Goal: Task Accomplishment & Management: Use online tool/utility

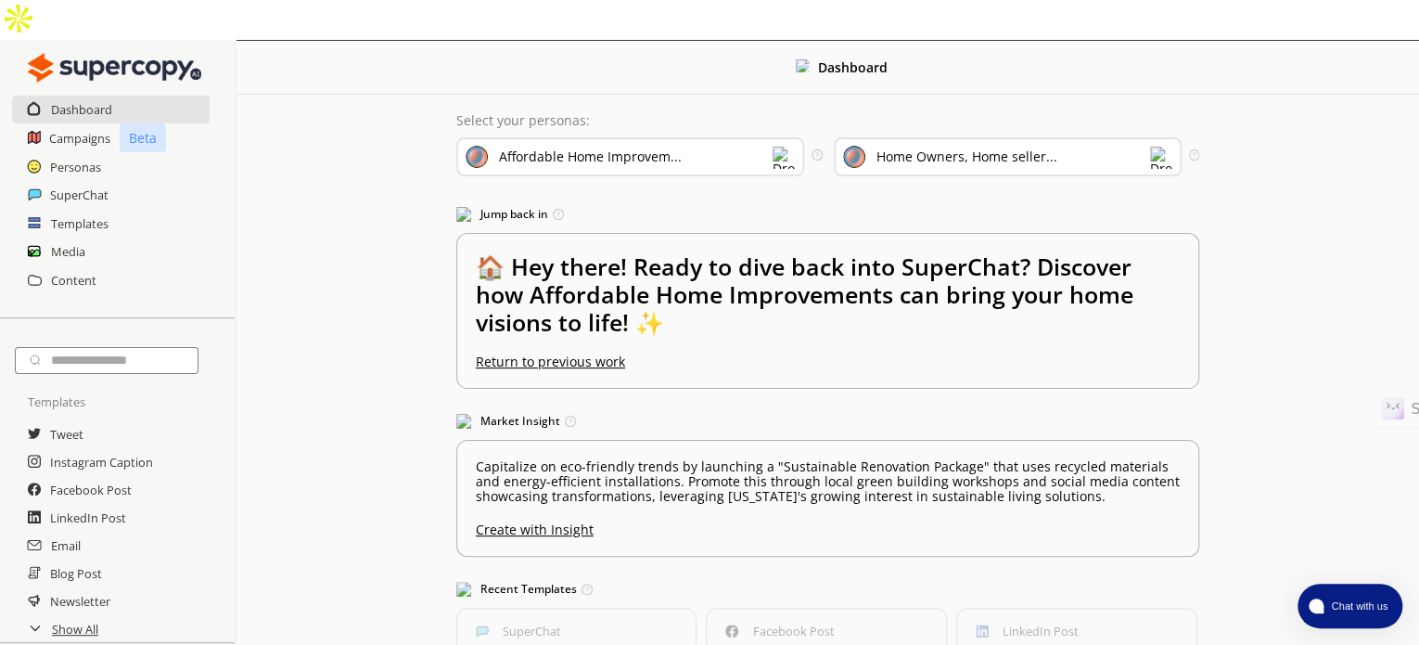
scroll to position [11, 0]
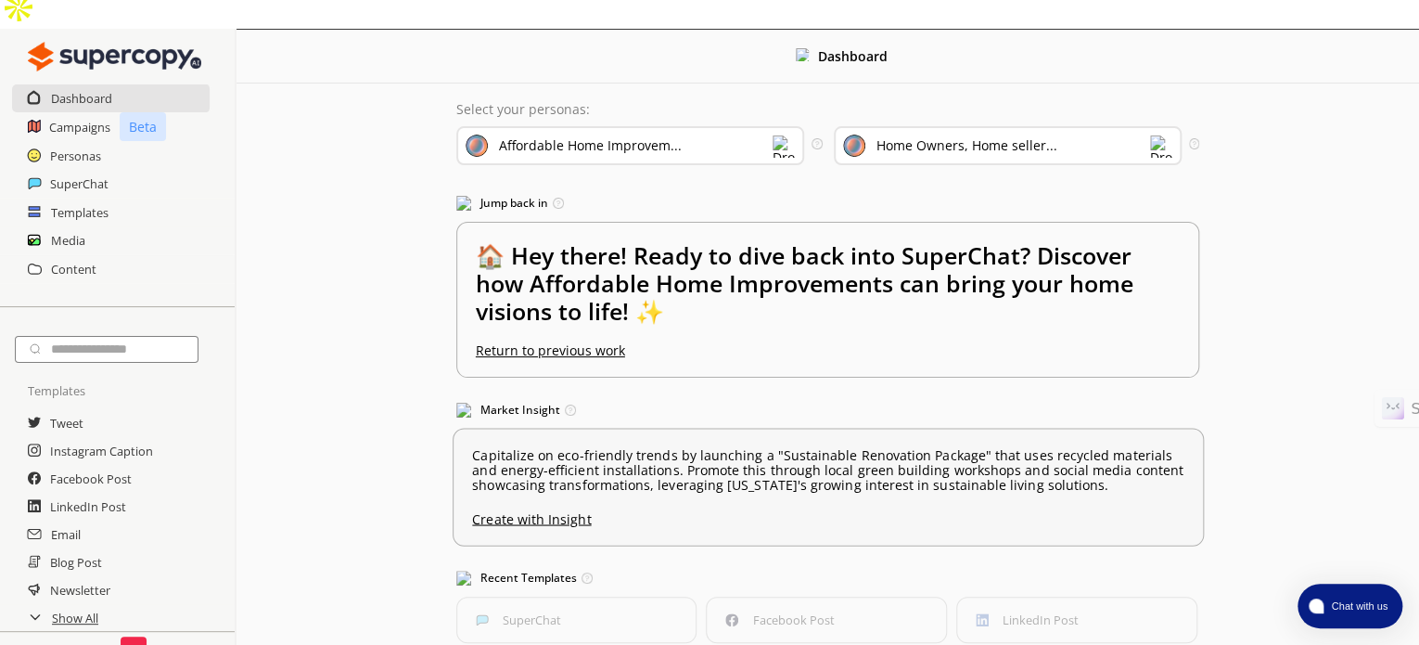
click at [850, 448] on p "Capitalize on eco-friendly trends by launching a "Sustainable Renovation Packag…" at bounding box center [828, 470] width 712 height 45
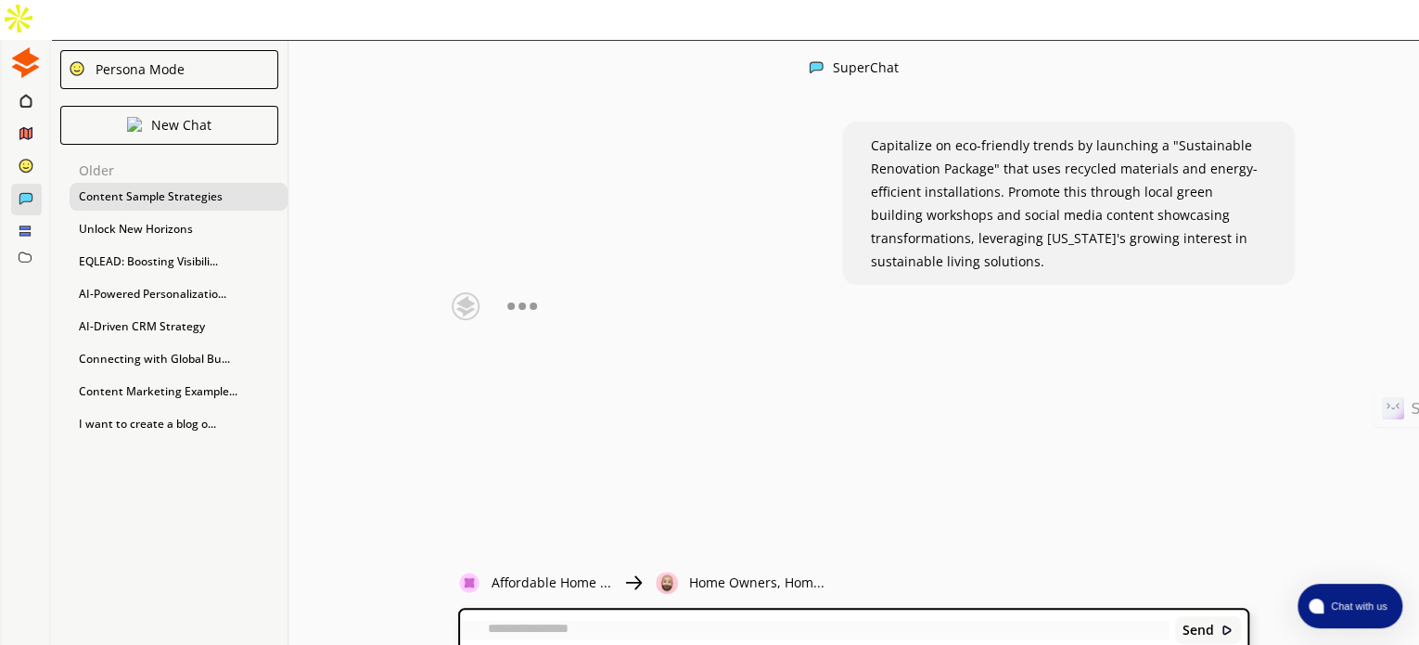
click at [186, 183] on div "Content Sample Strategies" at bounding box center [179, 197] width 218 height 28
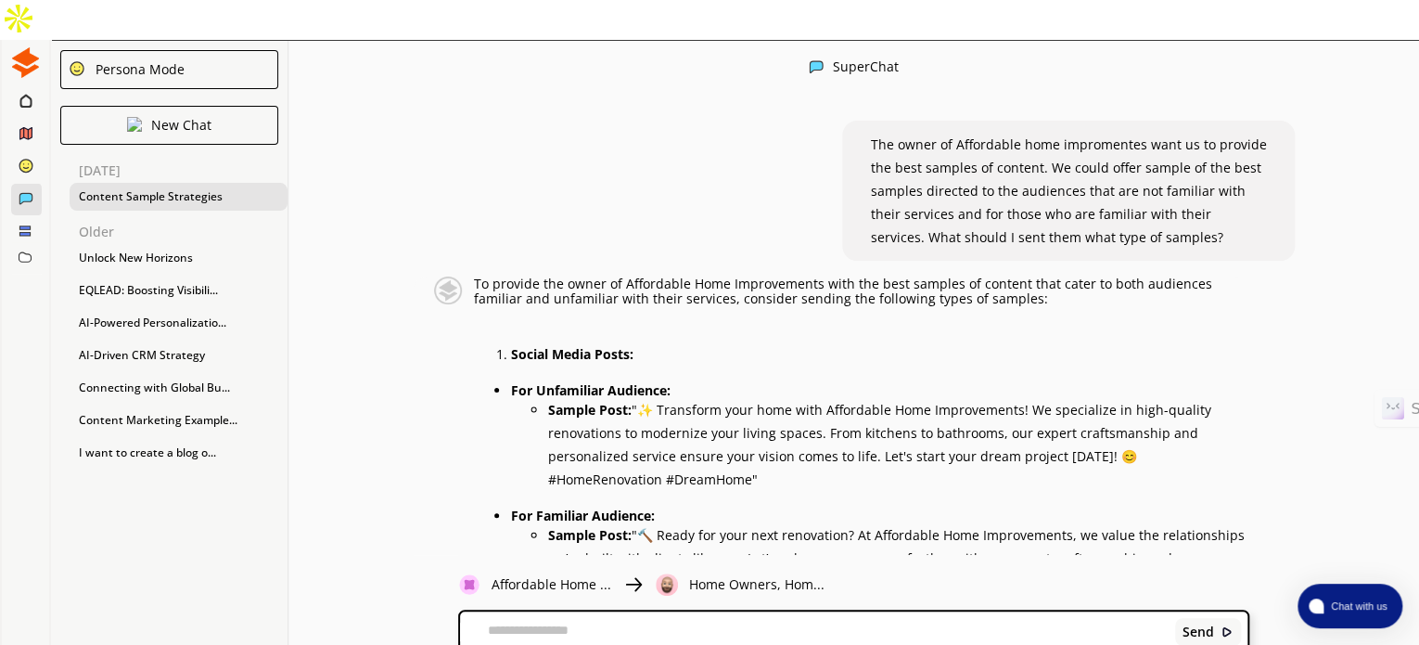
click at [20, 47] on img at bounding box center [25, 62] width 31 height 31
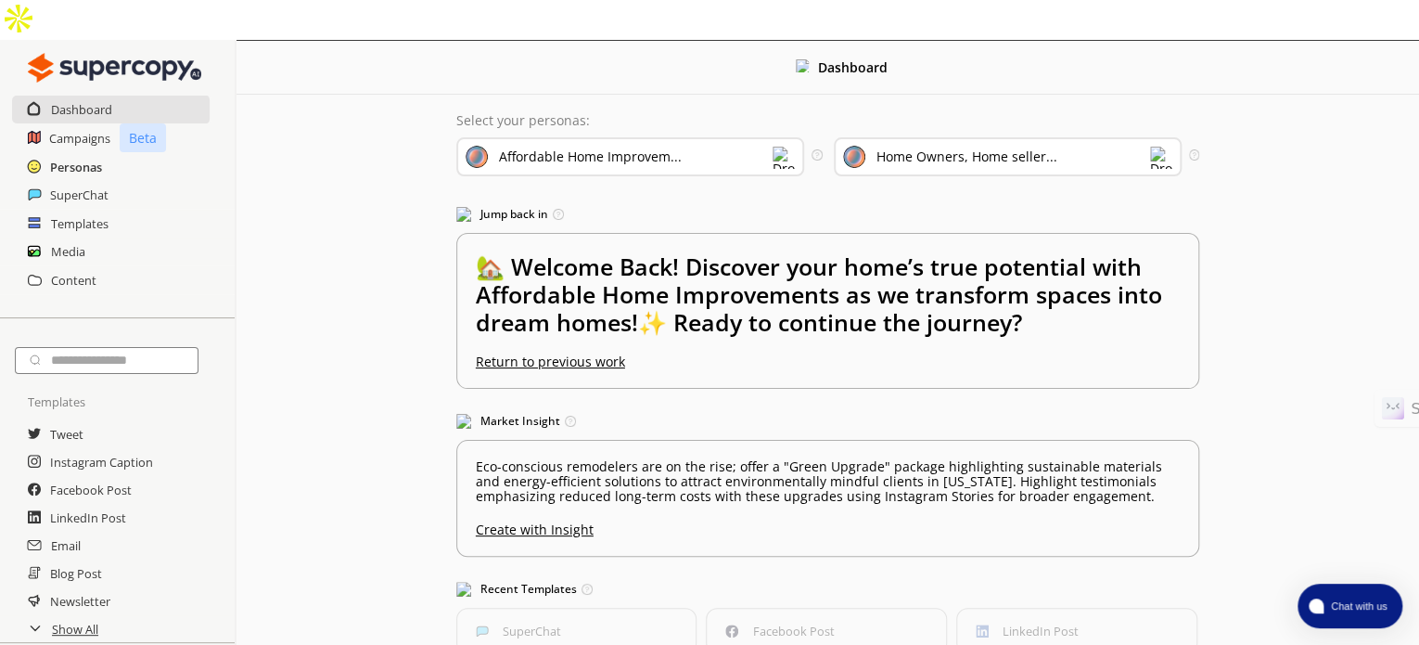
click at [71, 153] on h2 "Personas" at bounding box center [76, 167] width 52 height 28
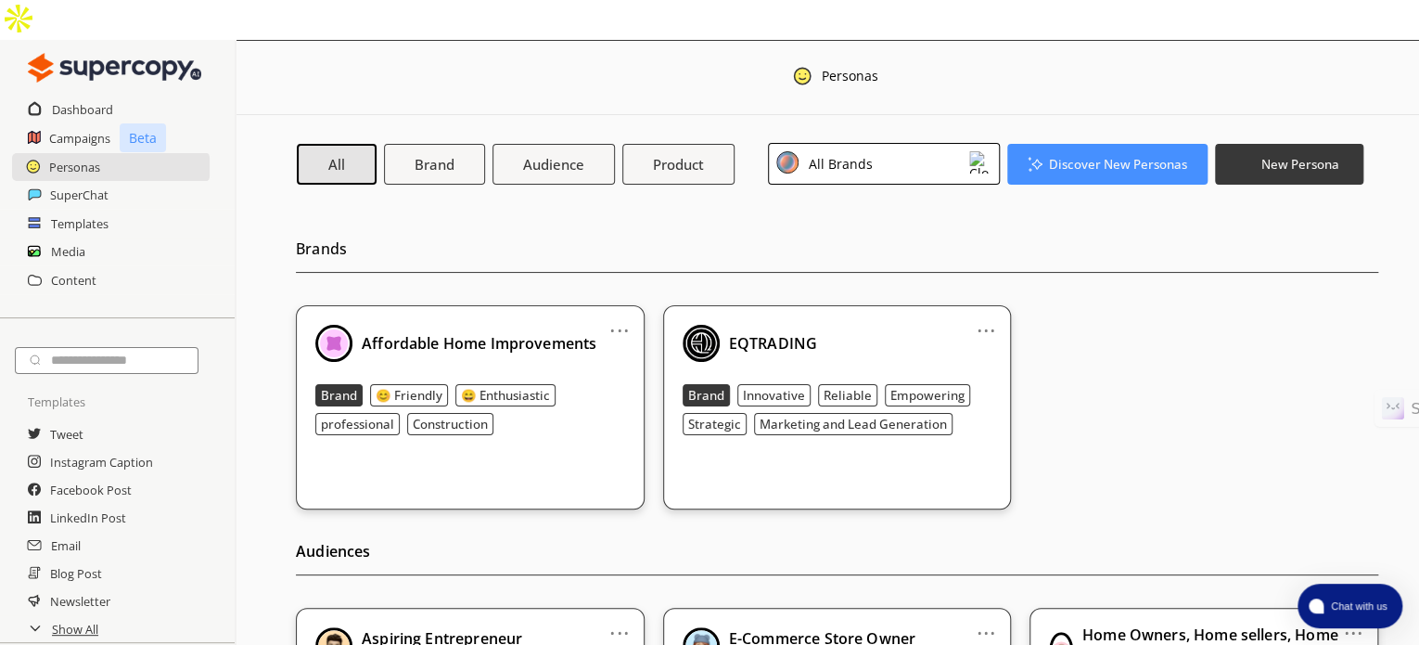
click at [818, 325] on div "EQTRADING Brand Innovative Reliable Empowering Strategic Marketing and Lead Gen…" at bounding box center [838, 380] width 310 height 110
click at [853, 325] on div "EQTRADING" at bounding box center [838, 343] width 310 height 37
click at [986, 315] on link "..." at bounding box center [986, 322] width 19 height 15
click at [859, 325] on div "EQTRADING" at bounding box center [838, 343] width 310 height 37
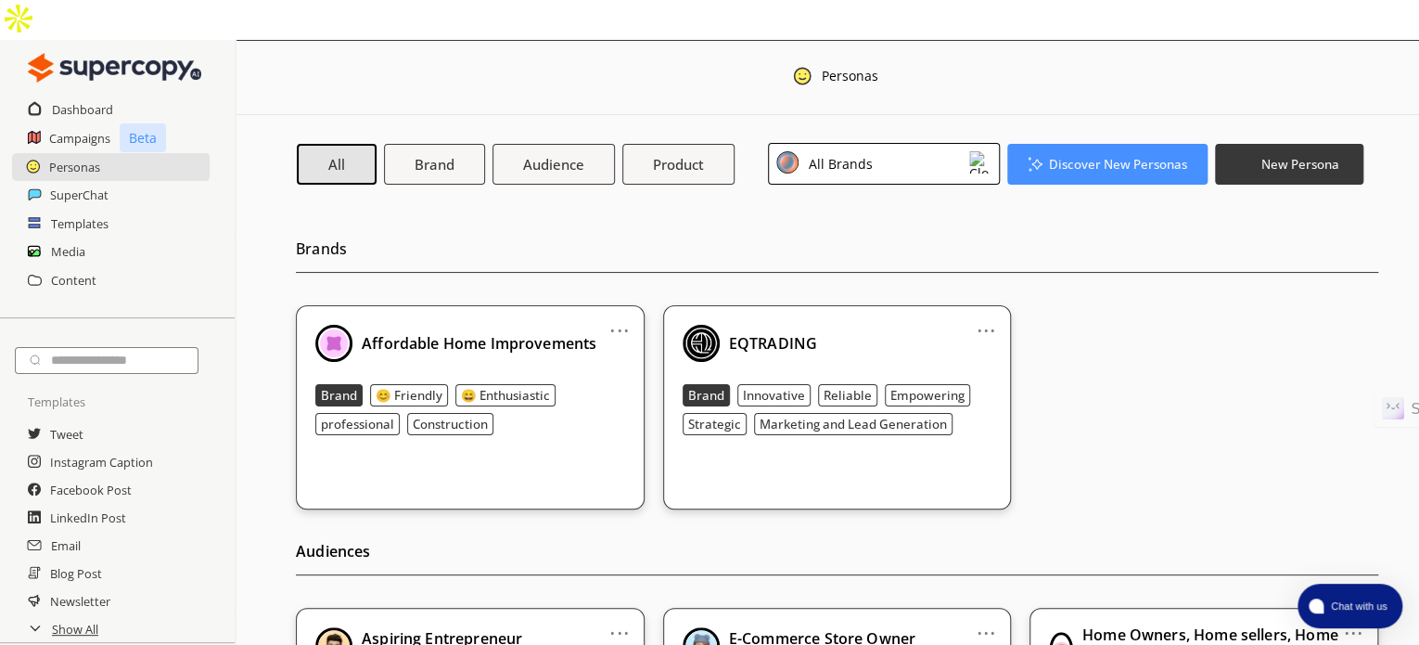
click at [717, 416] on b "Strategic" at bounding box center [714, 424] width 53 height 17
click at [776, 384] on div "Brand Innovative Reliable Empowering Strategic Marketing and Lead Generation" at bounding box center [838, 409] width 310 height 51
click at [705, 325] on img at bounding box center [701, 343] width 37 height 37
click at [764, 333] on b "EQTRADING" at bounding box center [773, 343] width 88 height 20
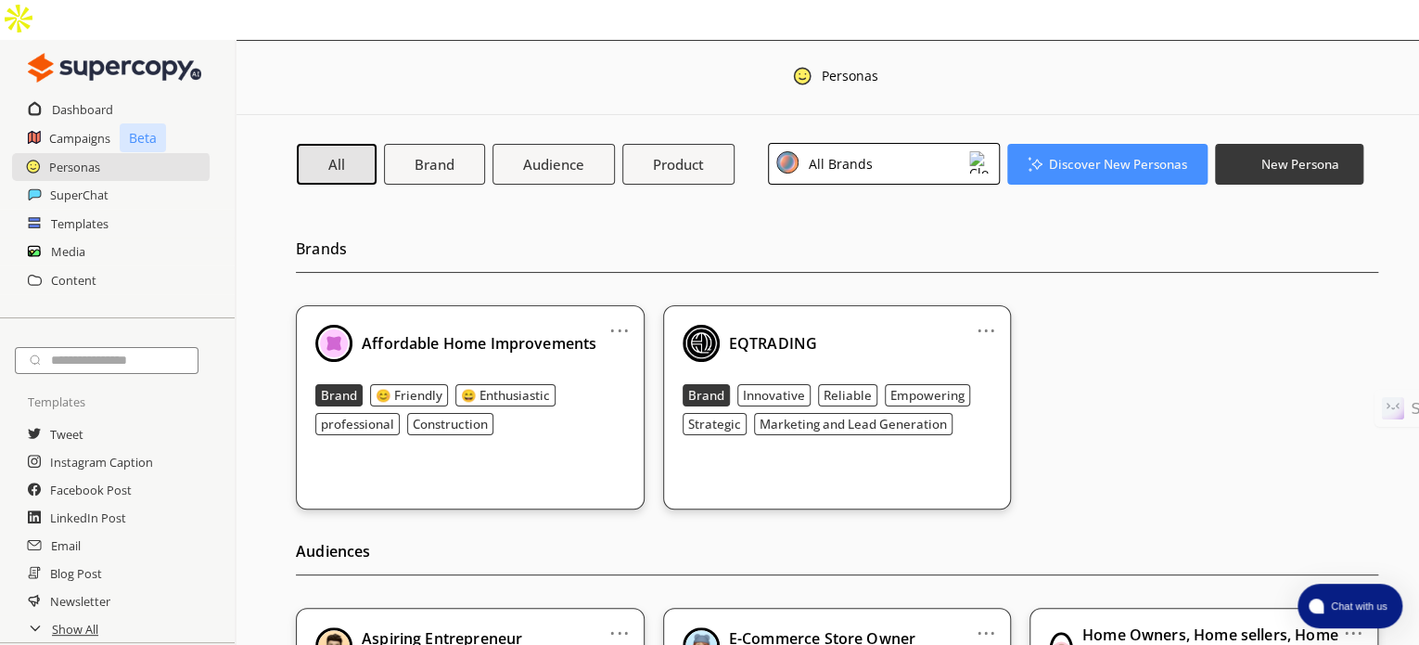
click at [764, 333] on b "EQTRADING" at bounding box center [773, 343] width 88 height 20
click at [697, 325] on img at bounding box center [701, 343] width 37 height 37
click at [995, 315] on link "..." at bounding box center [986, 322] width 19 height 15
click at [871, 325] on div "EQTRADING" at bounding box center [838, 343] width 310 height 37
click at [501, 333] on b "Affordable Home Improvements" at bounding box center [479, 343] width 235 height 20
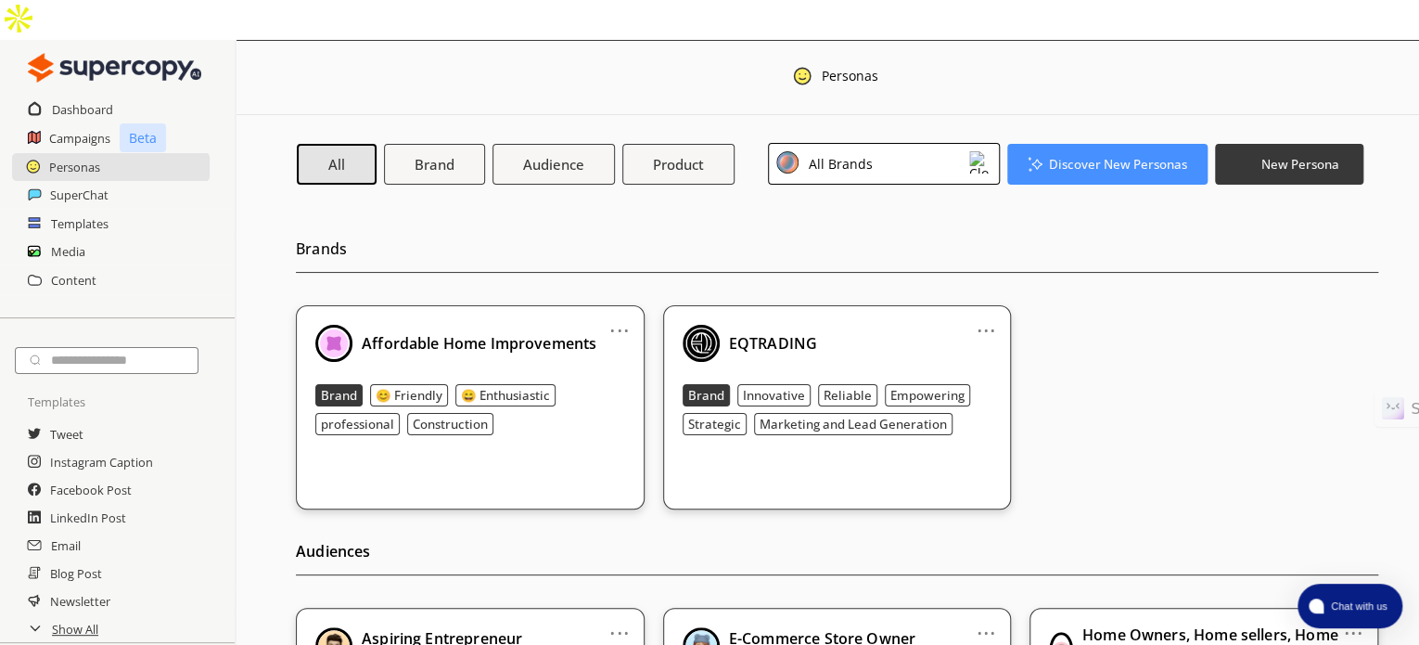
click at [416, 387] on b "😊 Friendly" at bounding box center [409, 395] width 67 height 17
click at [507, 387] on b "😄 Enthusiastic" at bounding box center [505, 395] width 89 height 17
click at [464, 416] on b "Construction" at bounding box center [450, 424] width 75 height 17
click at [467, 416] on b "Construction" at bounding box center [450, 424] width 75 height 17
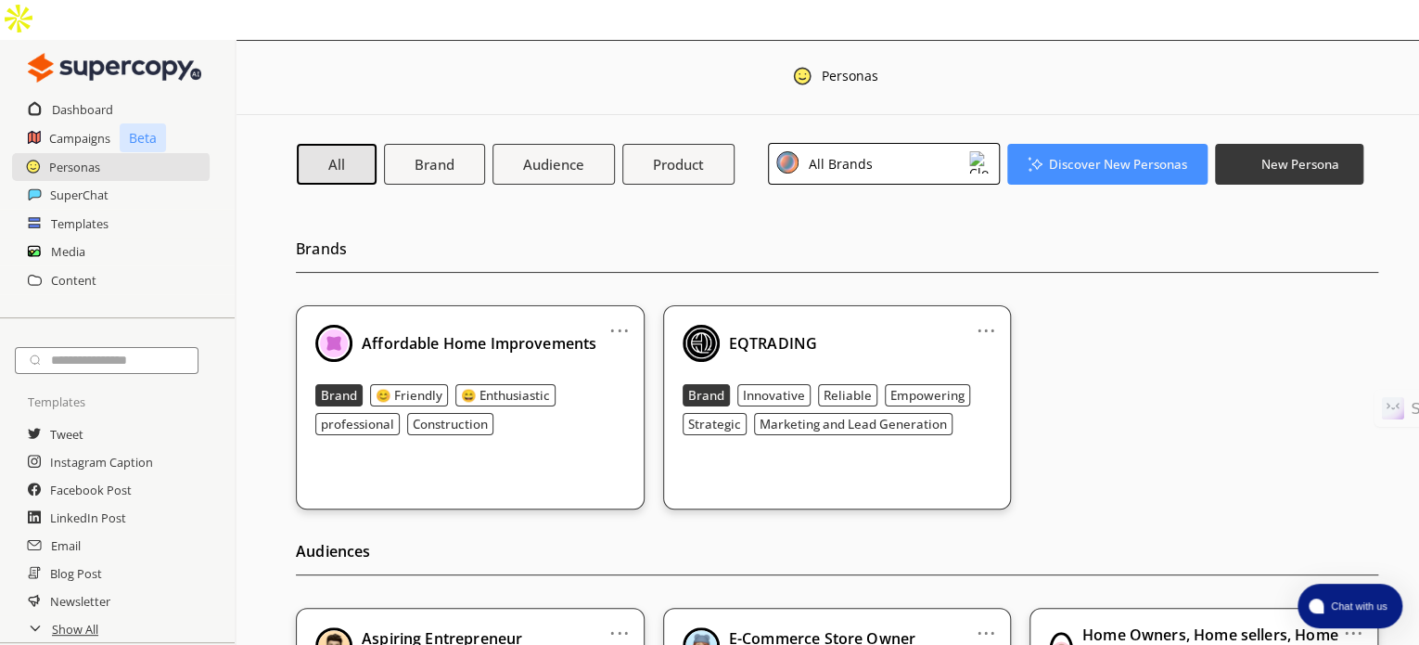
click at [66, 181] on link "SuperChat" at bounding box center [79, 195] width 58 height 28
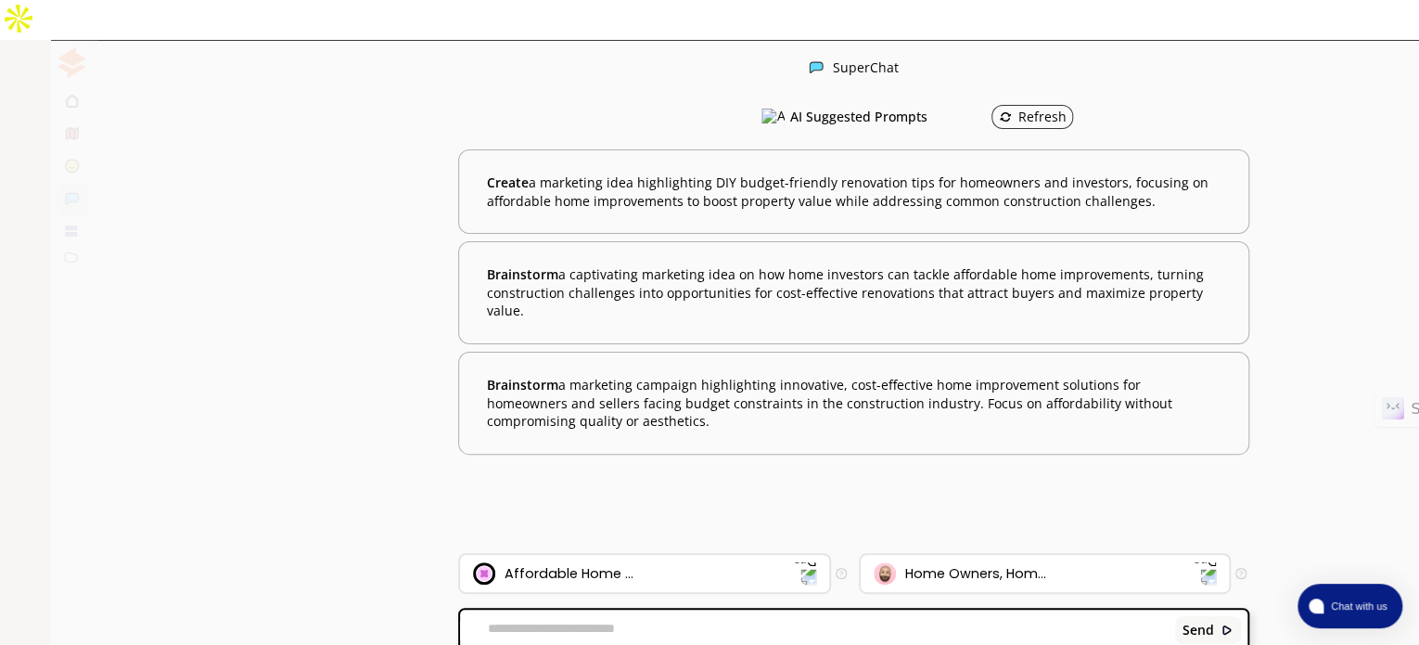
click at [169, 276] on div "EQLEAD: Boosting Visibili..." at bounding box center [179, 290] width 218 height 28
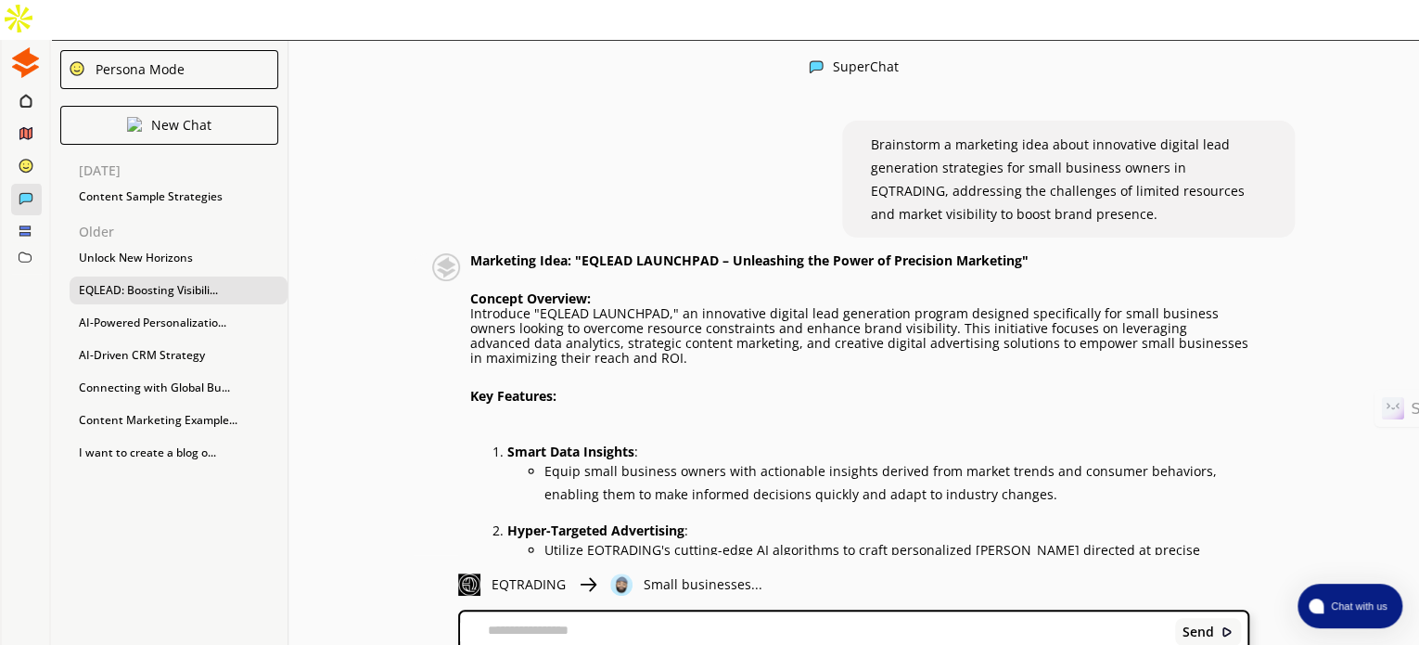
click at [11, 47] on img at bounding box center [25, 62] width 31 height 31
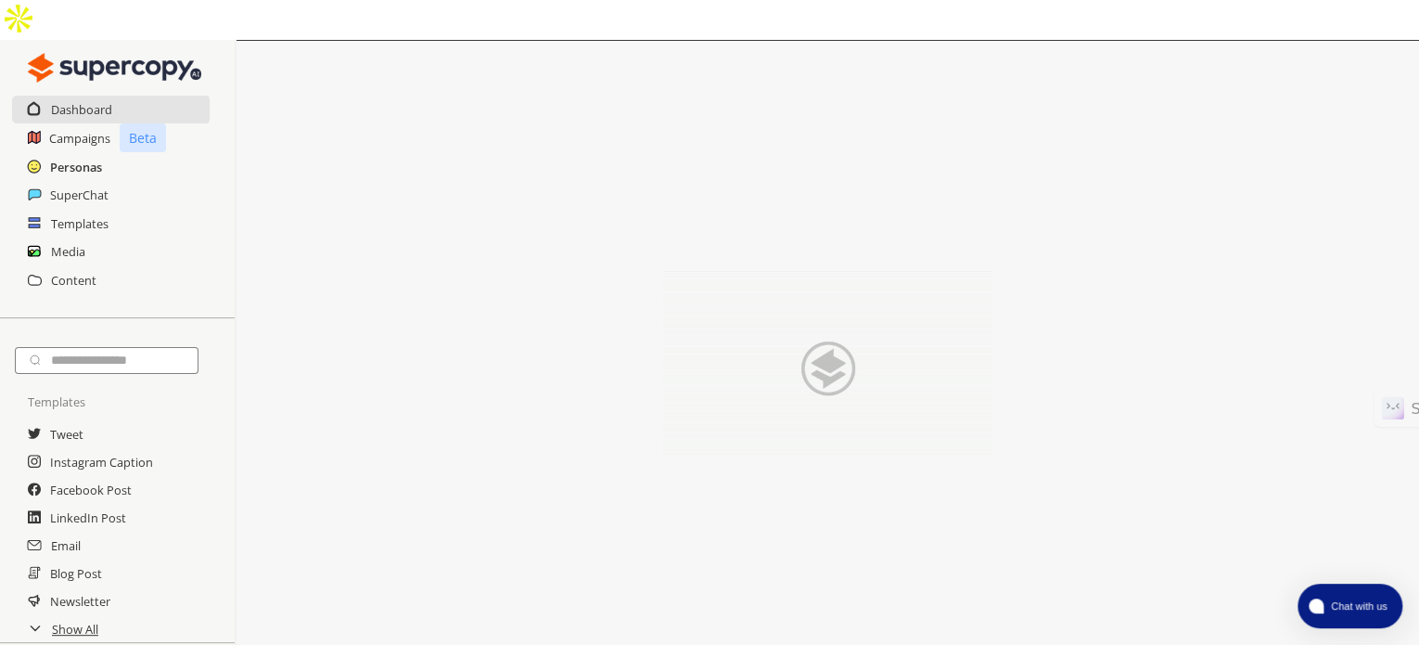
click at [78, 153] on h2 "Personas" at bounding box center [76, 167] width 52 height 28
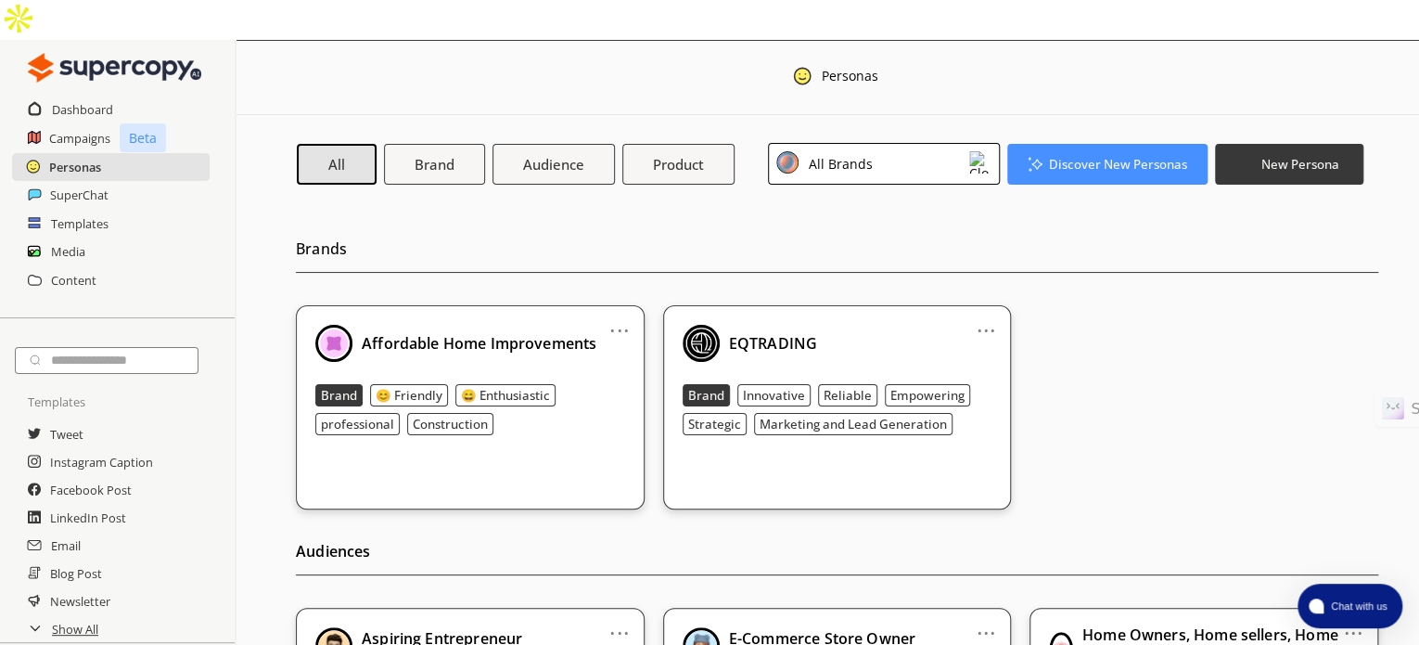
click at [78, 153] on h2 "Personas" at bounding box center [75, 167] width 52 height 28
click at [406, 305] on div "... Affordable Home Improvements Brand 😊 Friendly 😄 Enthusiastic professional C…" at bounding box center [470, 407] width 349 height 204
click at [430, 333] on b "Affordable Home Improvements" at bounding box center [479, 343] width 235 height 20
click at [985, 315] on link "..." at bounding box center [986, 322] width 19 height 15
click at [962, 344] on li "Edit" at bounding box center [963, 361] width 108 height 34
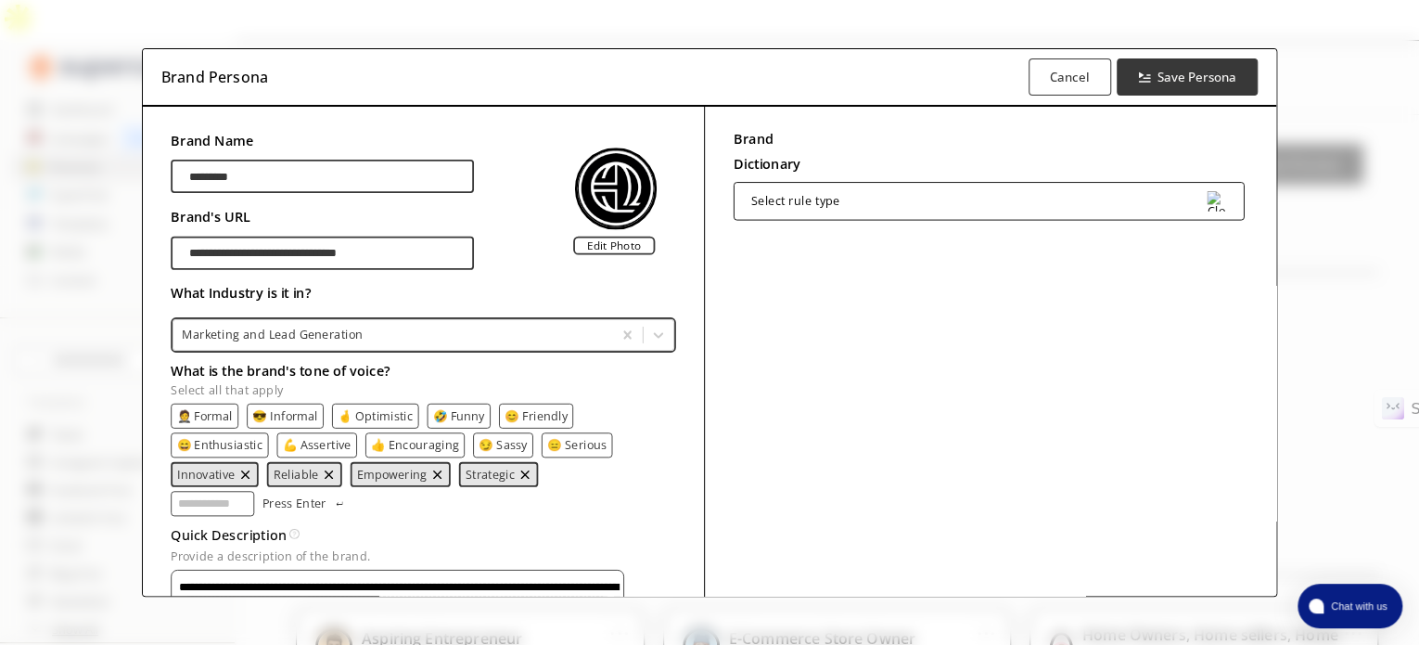
click at [938, 189] on div "Select rule type" at bounding box center [988, 201] width 511 height 38
click at [878, 359] on div "Brand Dictionary Define key brand-specific terms and language for consistent me…" at bounding box center [990, 436] width 573 height 659
click at [1147, 84] on button "Save Persona" at bounding box center [1187, 77] width 148 height 39
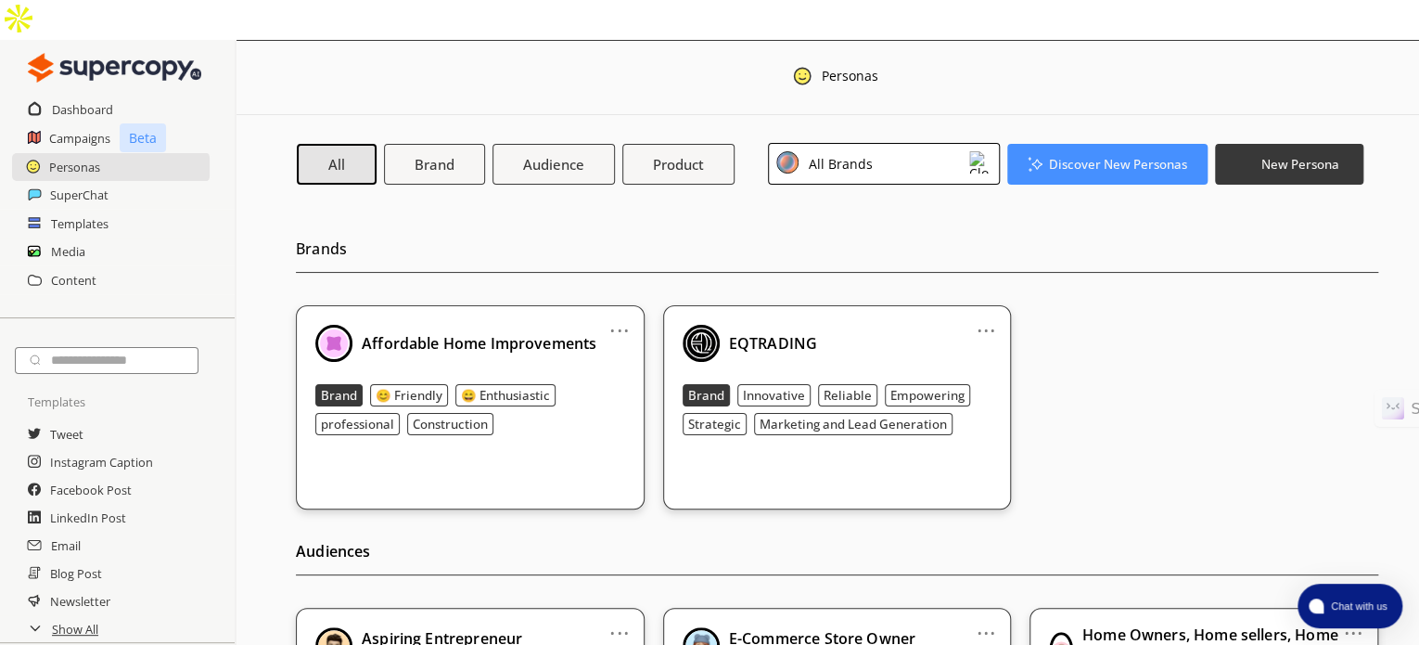
click at [943, 325] on div "EQTRADING" at bounding box center [838, 343] width 310 height 37
click at [842, 325] on div "EQTRADING" at bounding box center [838, 343] width 310 height 37
click at [872, 644] on p "EQTRADING, INC." at bounding box center [822, 654] width 186 height 15
click at [829, 365] on div "... EQTRADING Brand Innovative Reliable Empowering Strategic Marketing and Lead…" at bounding box center [837, 407] width 349 height 204
click at [828, 416] on b "Marketing and Lead Generation" at bounding box center [853, 424] width 187 height 17
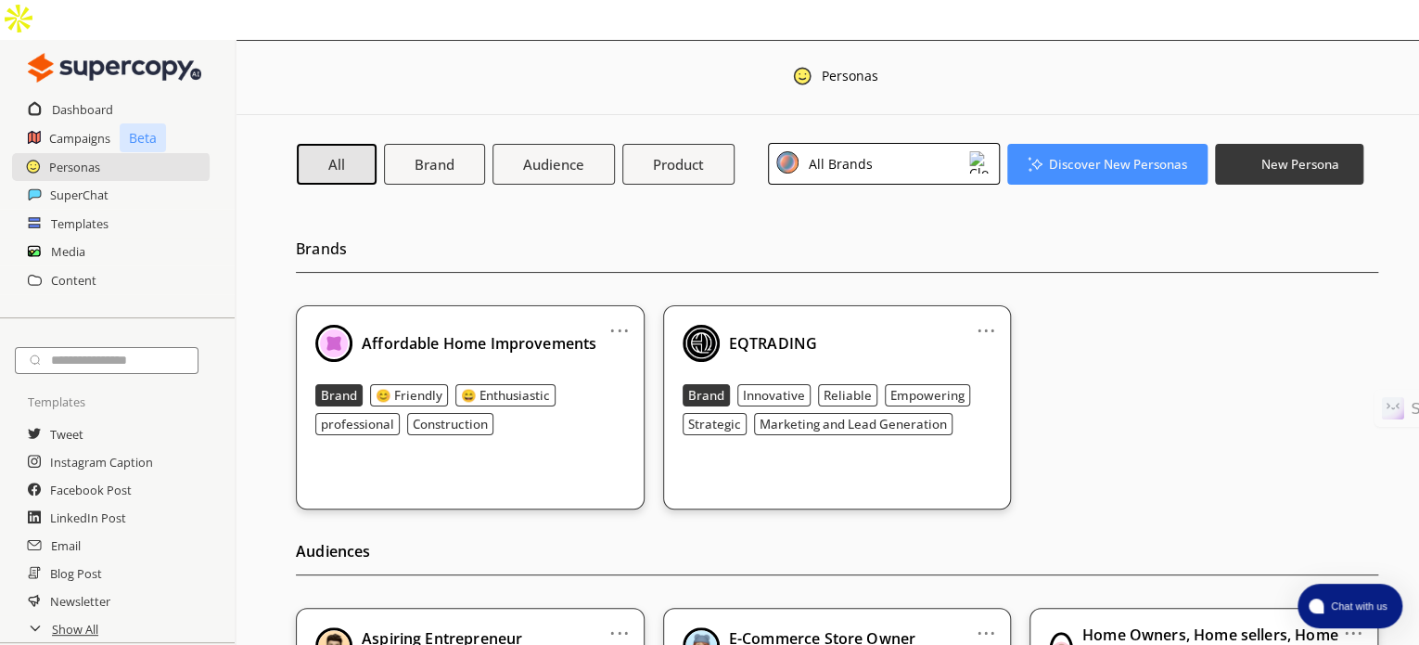
click at [828, 416] on b "Marketing and Lead Generation" at bounding box center [853, 424] width 187 height 17
click at [986, 315] on link "..." at bounding box center [986, 322] width 19 height 15
click at [966, 344] on li "Edit" at bounding box center [963, 361] width 108 height 34
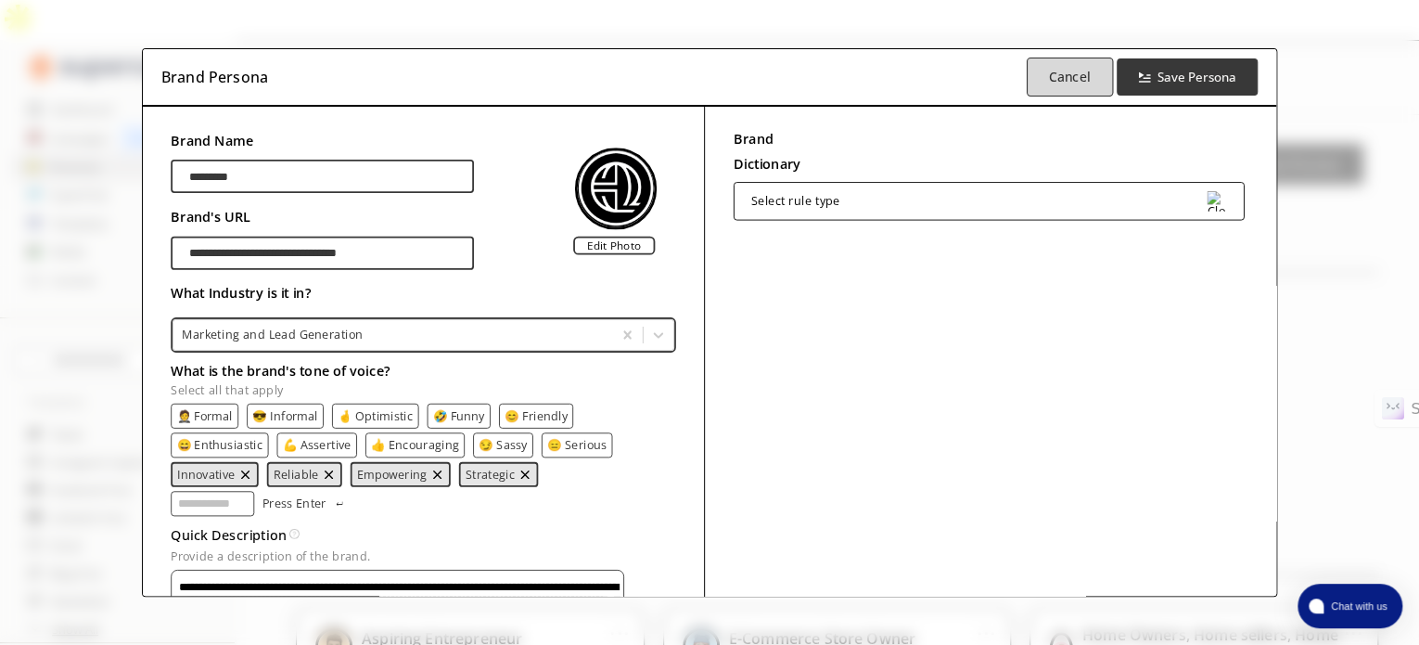
click at [1075, 79] on b "Cancel" at bounding box center [1069, 78] width 42 height 18
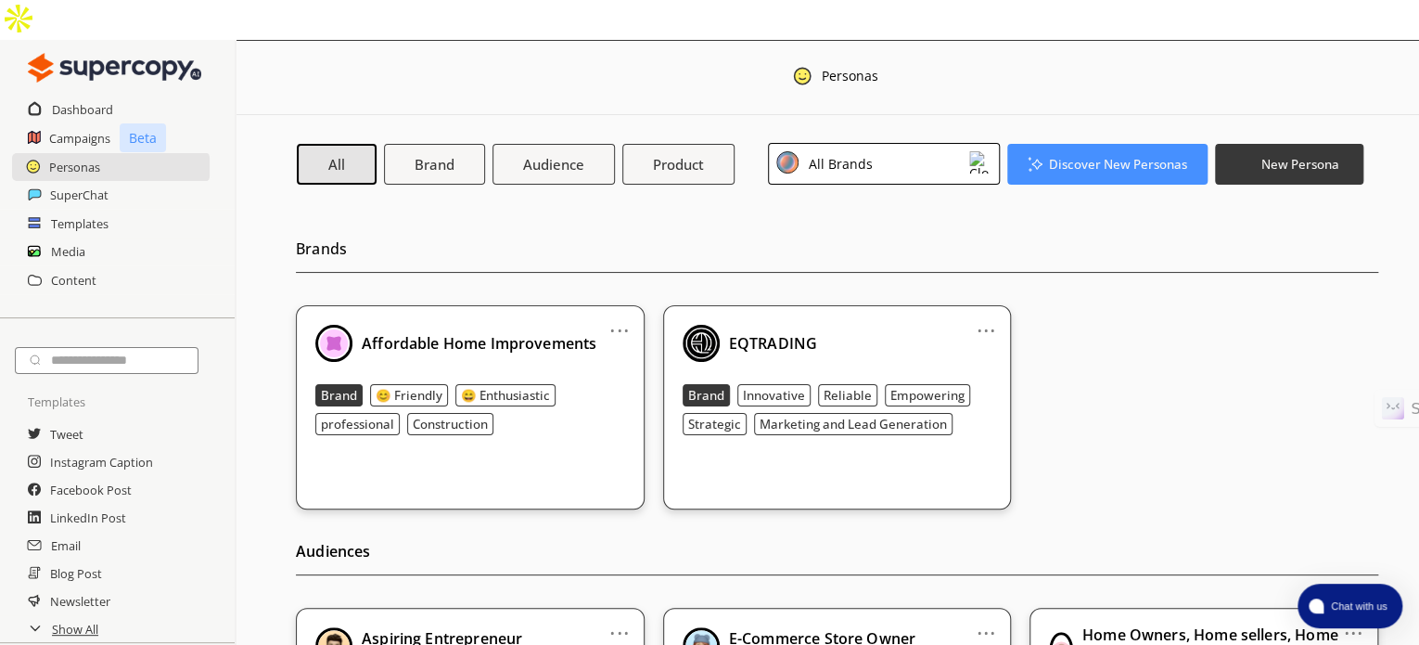
click at [803, 333] on b "EQTRADING" at bounding box center [773, 343] width 88 height 20
click at [742, 333] on b "EQTRADING" at bounding box center [773, 343] width 88 height 20
click at [453, 142] on button "Brand" at bounding box center [434, 163] width 106 height 43
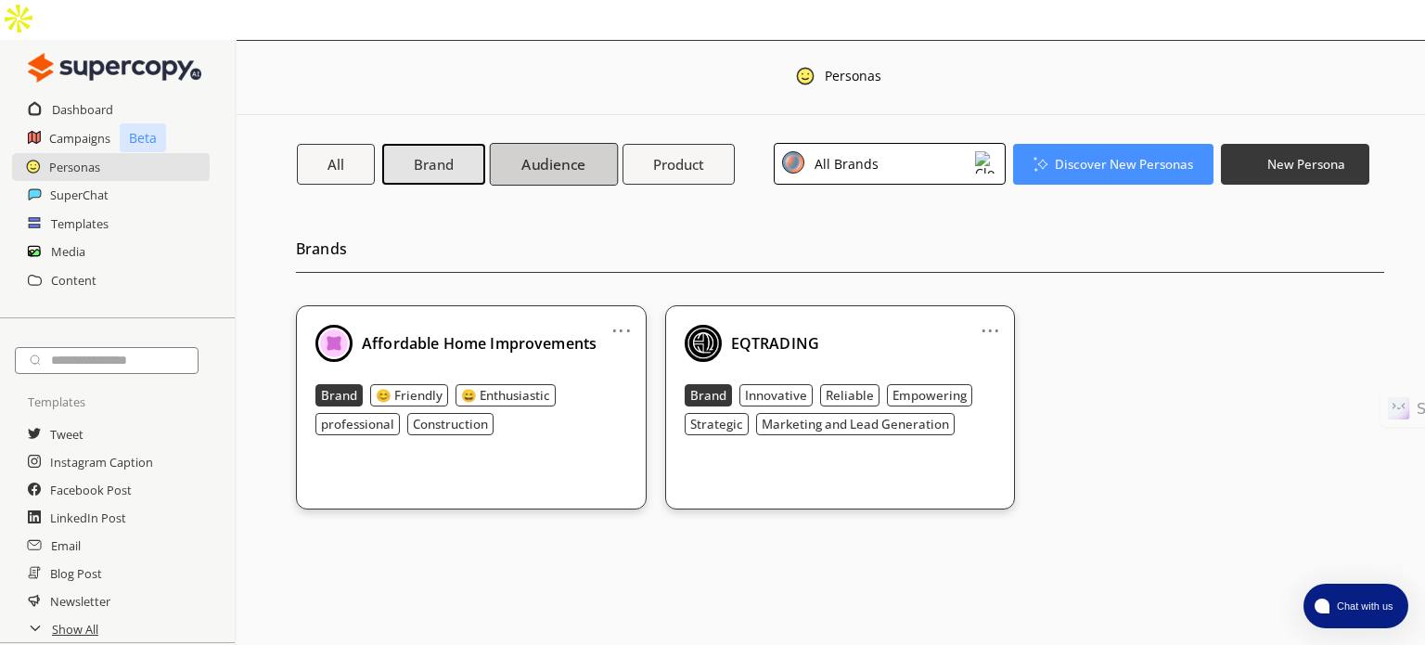
click at [539, 154] on b "Audience" at bounding box center [553, 163] width 64 height 19
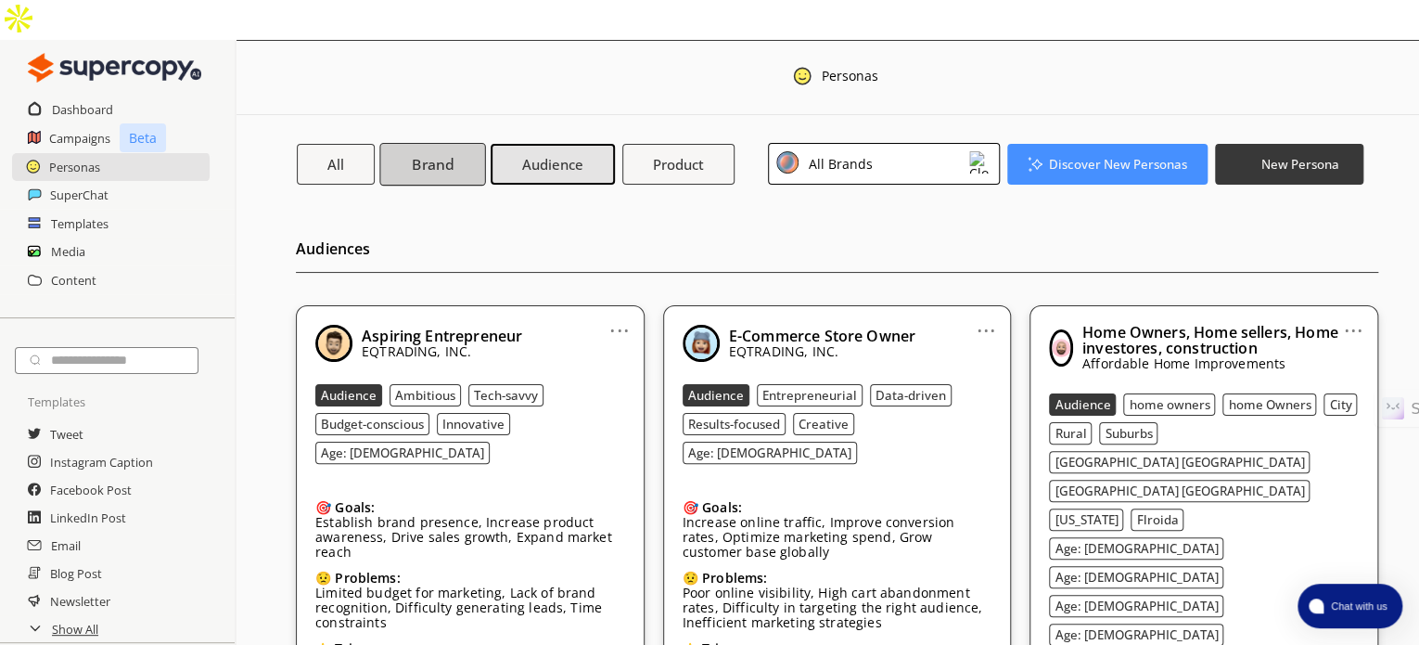
click at [406, 142] on button "Brand" at bounding box center [432, 163] width 106 height 43
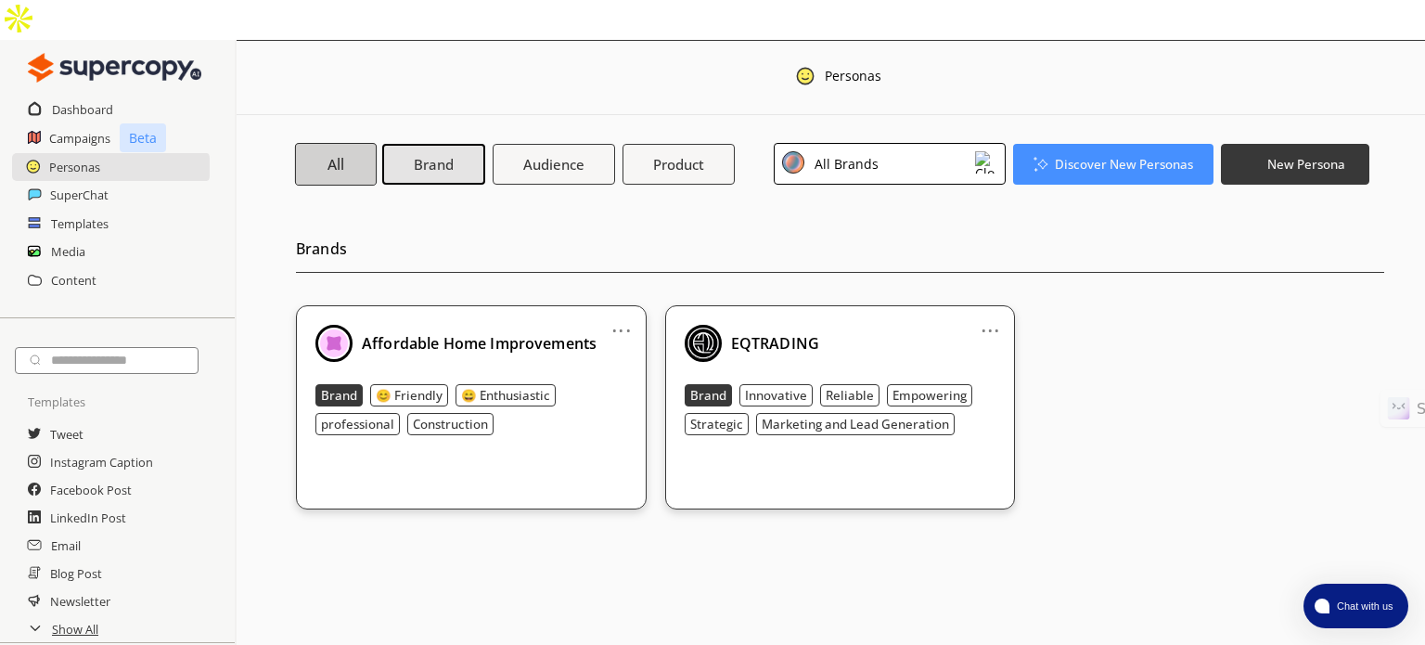
click at [353, 142] on button "All" at bounding box center [336, 163] width 82 height 43
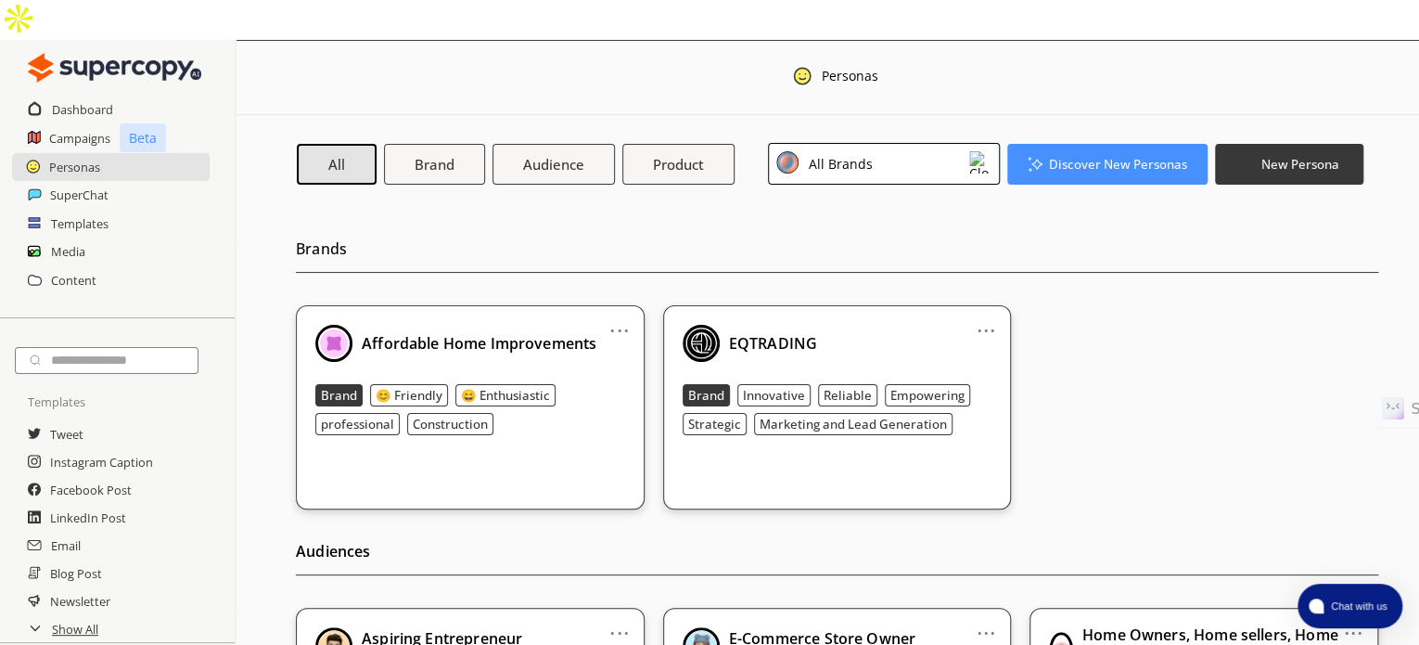
click at [697, 325] on img at bounding box center [701, 343] width 37 height 37
click at [718, 325] on img at bounding box center [701, 343] width 37 height 37
click at [86, 210] on h2 "Templates" at bounding box center [80, 224] width 58 height 28
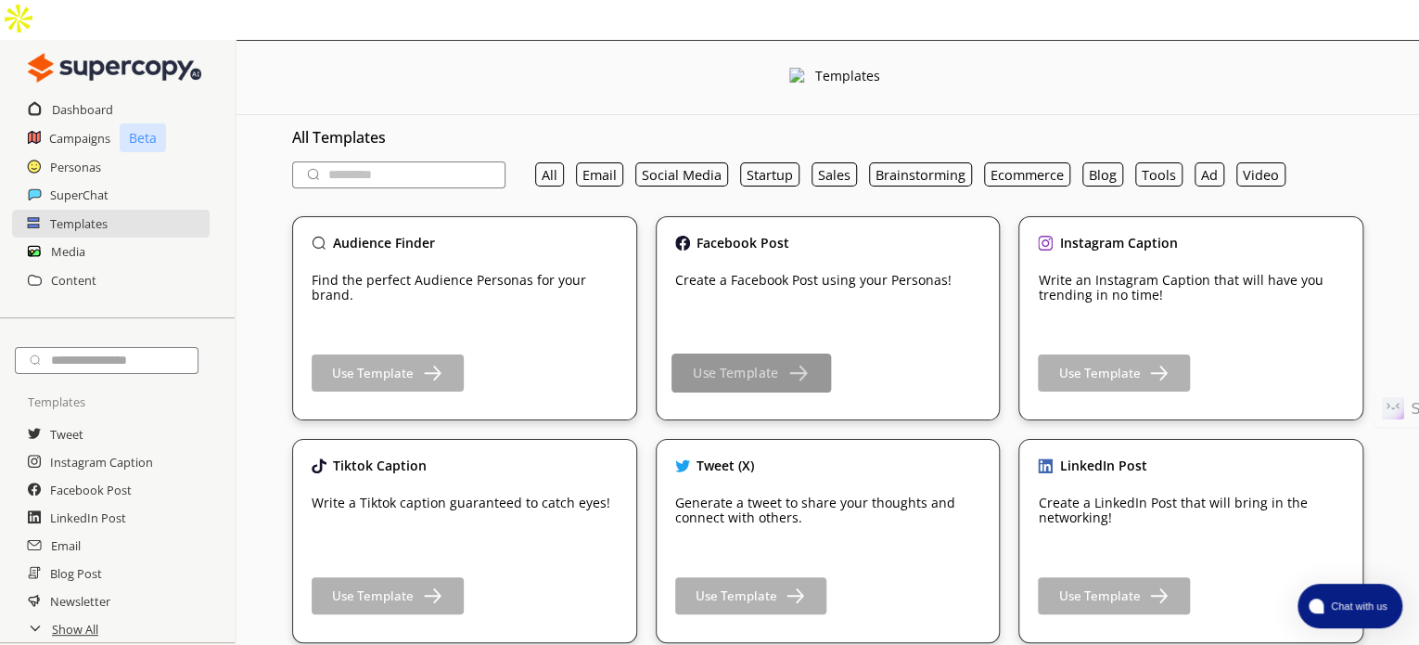
click at [797, 361] on img "button" at bounding box center [797, 372] width 23 height 23
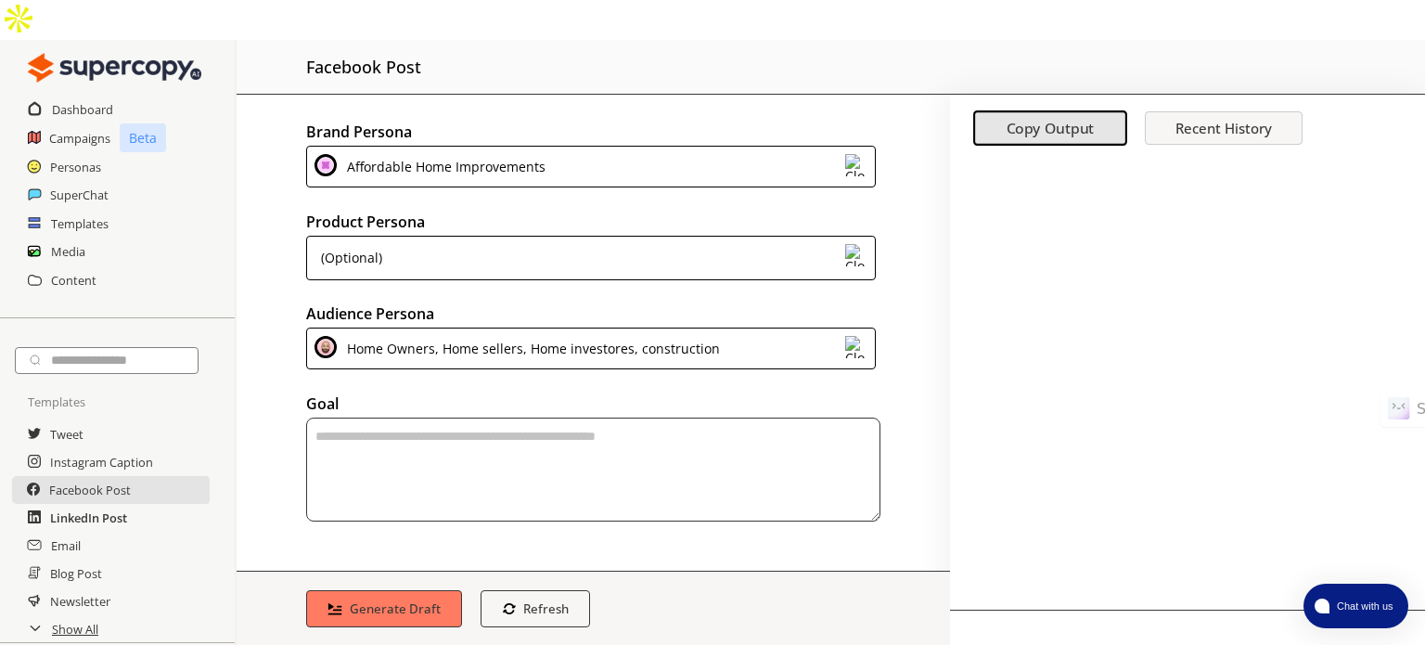
click at [79, 504] on h2 "LinkedIn Post" at bounding box center [88, 518] width 77 height 28
click at [518, 278] on div "(Optional)" at bounding box center [591, 258] width 570 height 45
click at [381, 426] on div "Brand Persona Affordable Home Improvements Product Persona (Optional) Audience …" at bounding box center [593, 352] width 713 height 515
click at [374, 424] on textarea "textarea-textarea" at bounding box center [593, 469] width 574 height 104
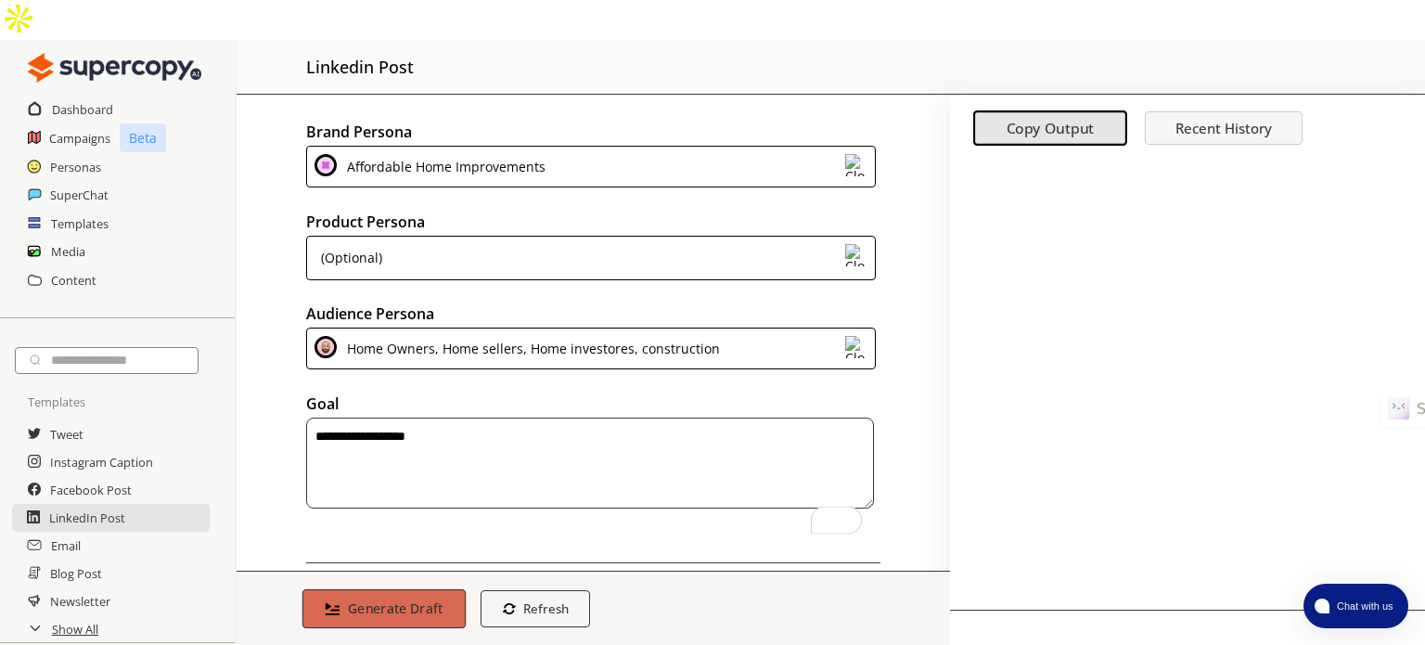
type textarea "**********"
click at [403, 614] on button "Generate Draft" at bounding box center [383, 608] width 163 height 39
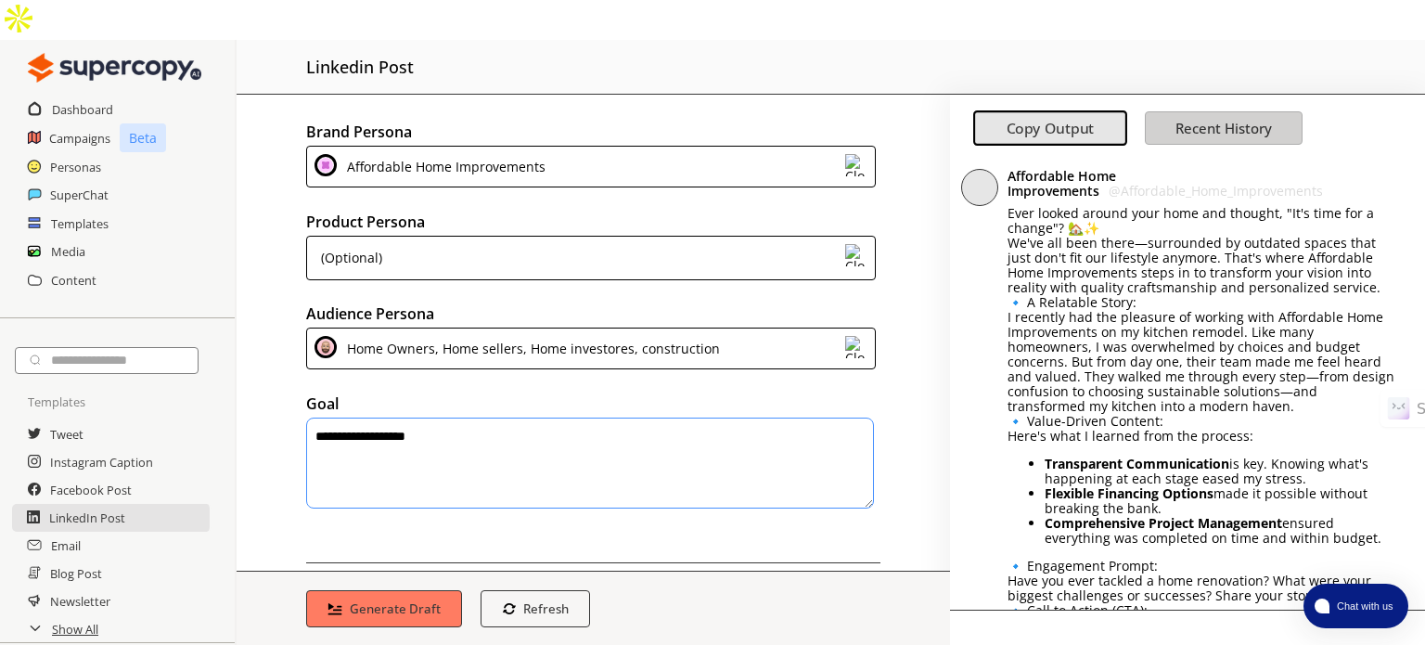
click at [1176, 119] on b "Recent History" at bounding box center [1223, 128] width 96 height 19
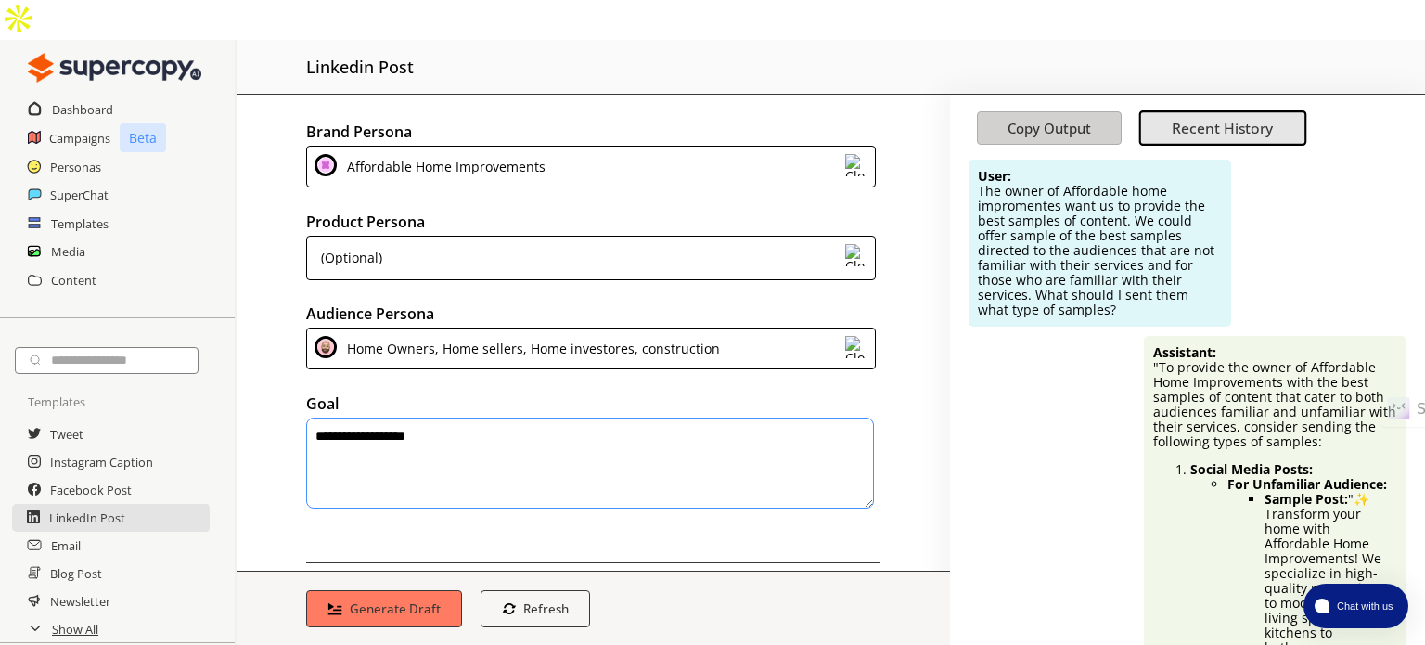
click at [1059, 111] on button "Copy Output" at bounding box center [1049, 127] width 145 height 33
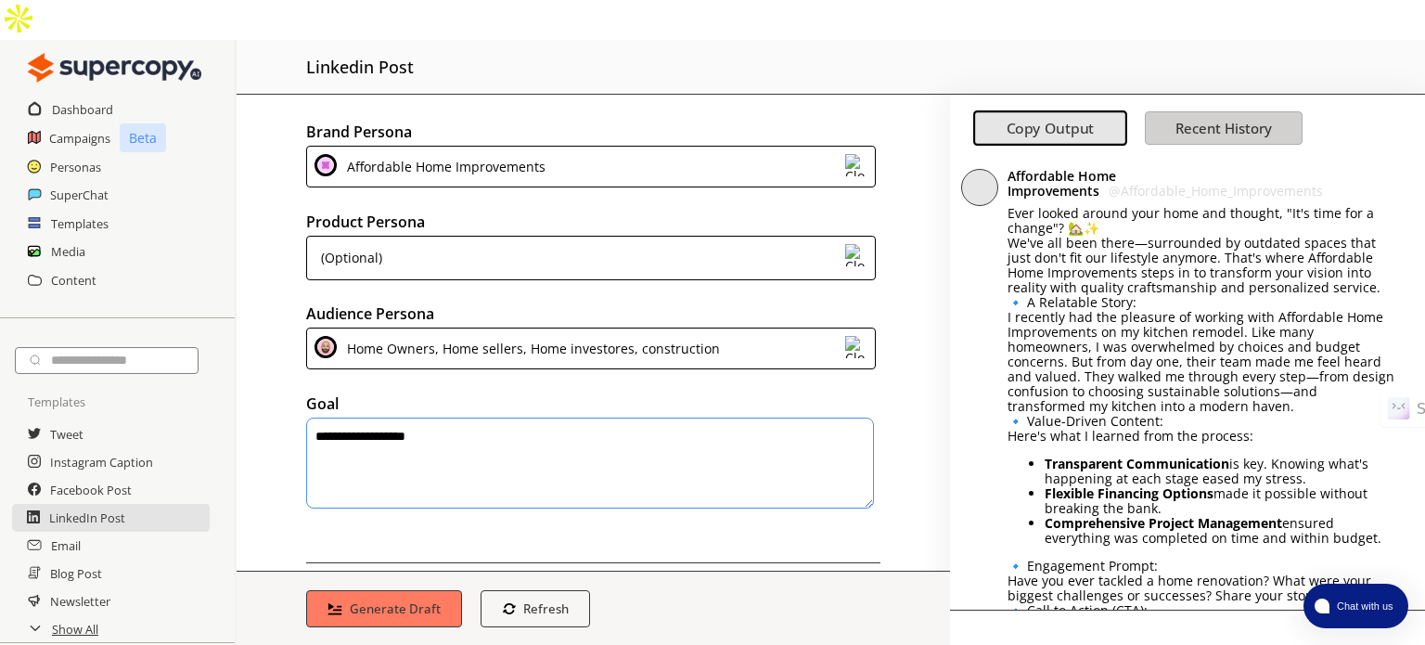
click at [1193, 119] on b "Recent History" at bounding box center [1223, 128] width 96 height 19
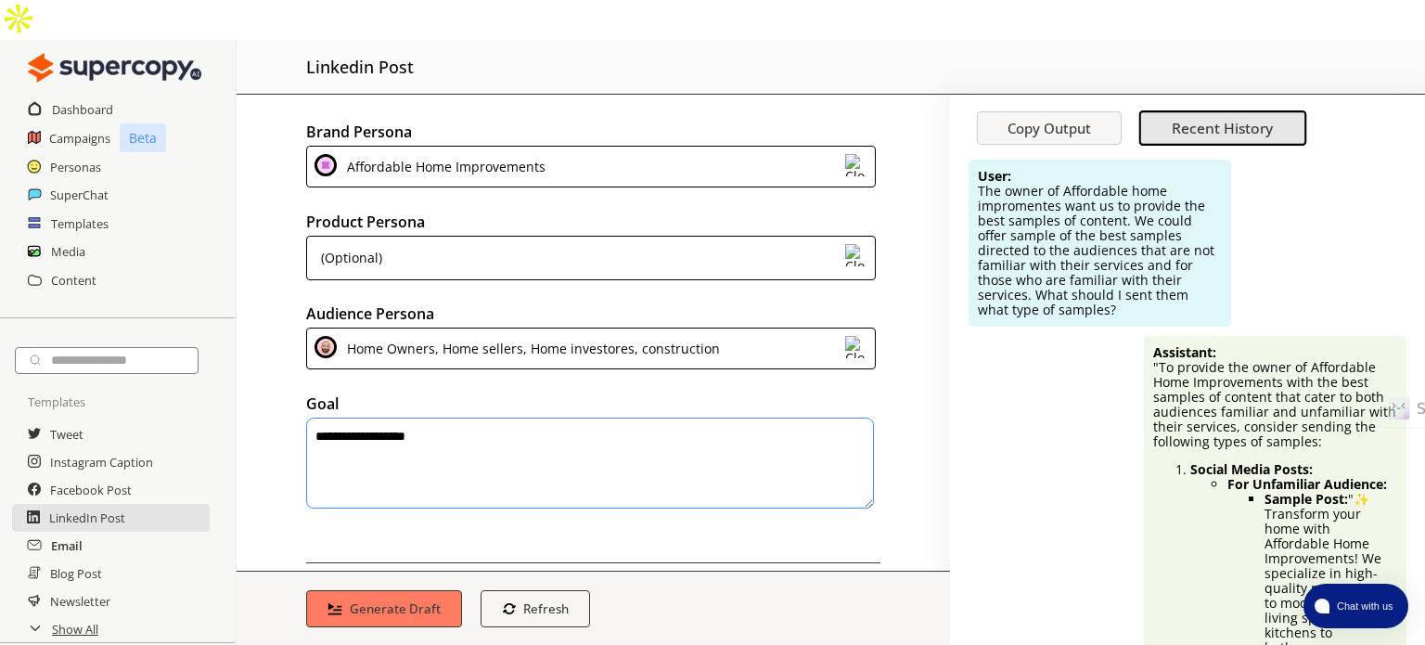
click at [65, 532] on h2 "Email" at bounding box center [67, 546] width 32 height 28
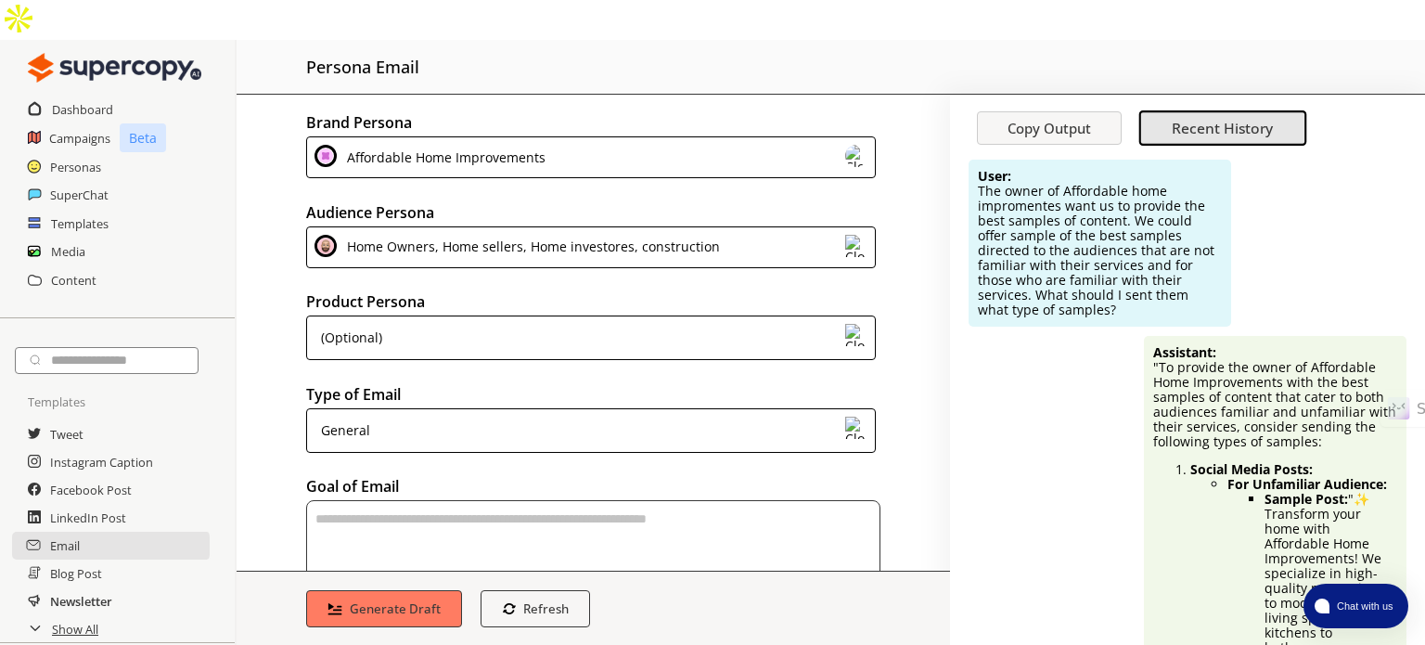
click at [62, 587] on h2 "Newsletter" at bounding box center [81, 601] width 62 height 28
